Goal: Task Accomplishment & Management: Manage account settings

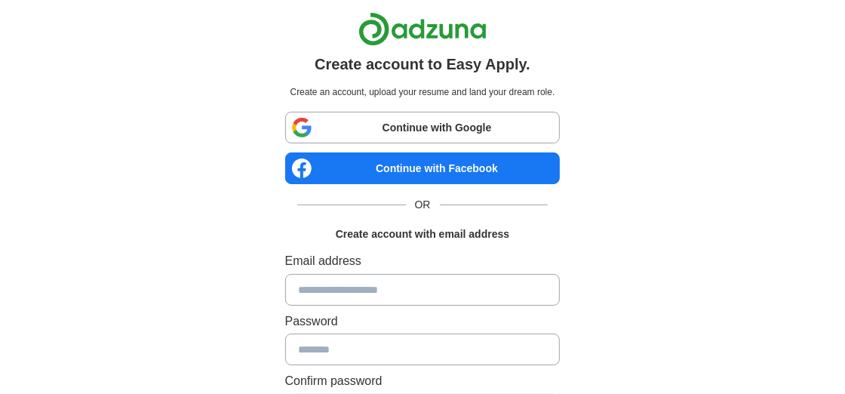
click at [409, 284] on input at bounding box center [422, 290] width 275 height 32
click at [244, 237] on div "Create account to Easy Apply. Create an account, upload your resume and land yo…" at bounding box center [422, 306] width 749 height 613
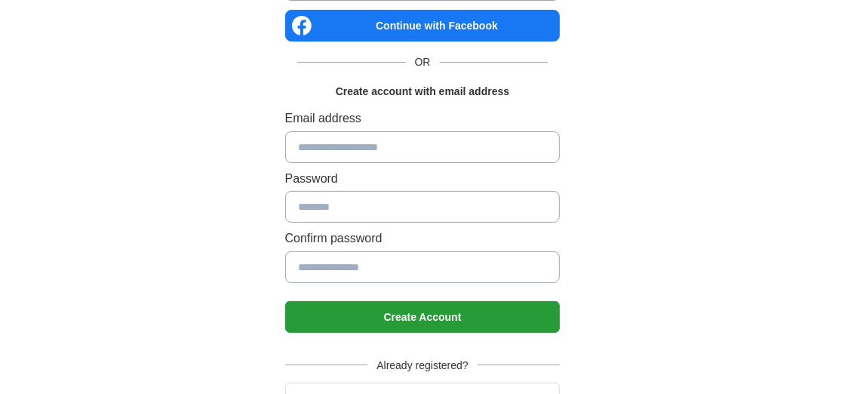
scroll to position [215, 0]
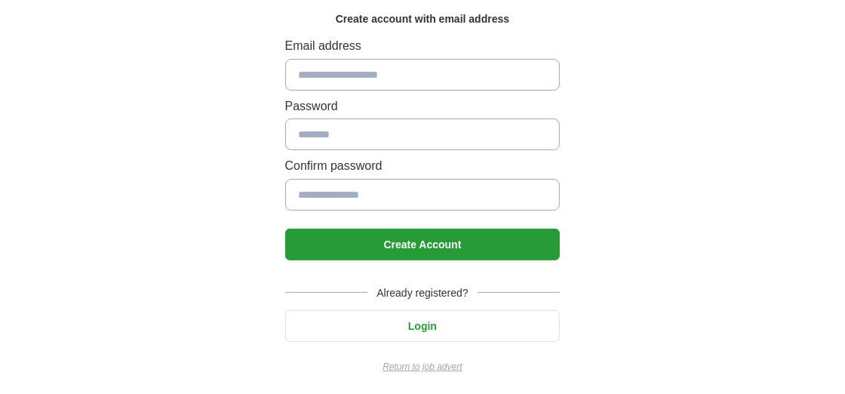
click at [430, 321] on button "Login" at bounding box center [422, 326] width 275 height 32
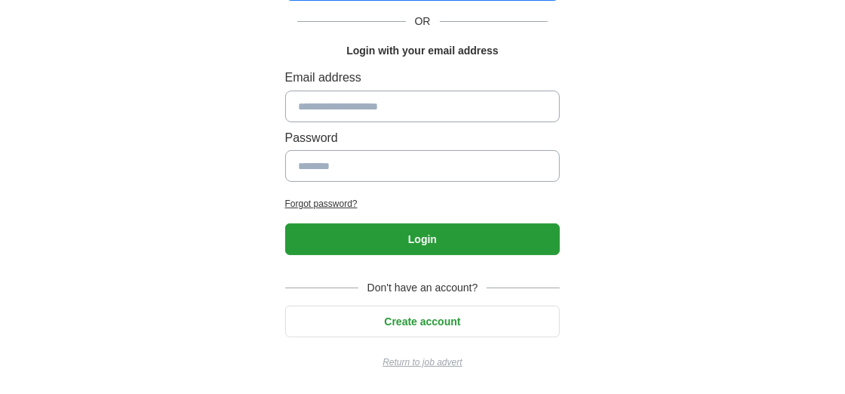
scroll to position [180, 0]
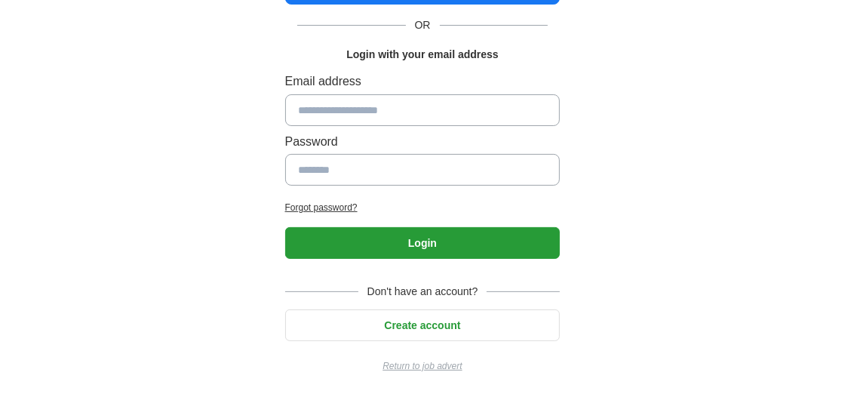
click at [371, 112] on input at bounding box center [422, 110] width 275 height 32
type input "**********"
click at [387, 235] on button "Login" at bounding box center [422, 243] width 275 height 32
